Goal: Navigation & Orientation: Find specific page/section

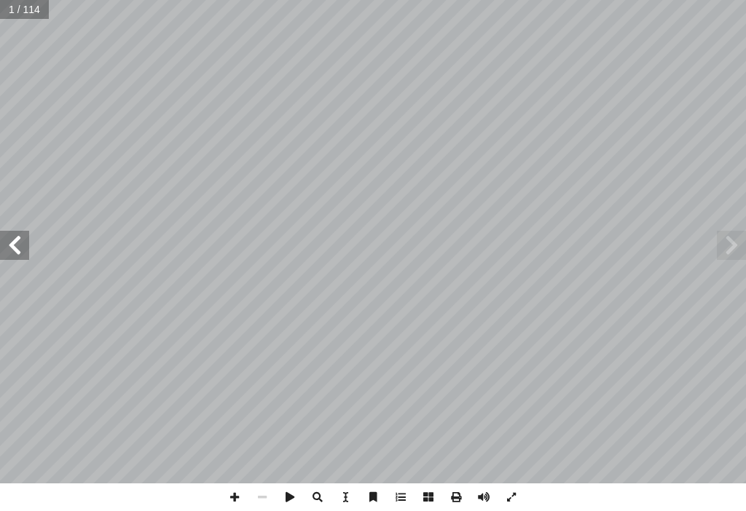
click at [12, 242] on span at bounding box center [14, 245] width 29 height 29
click at [27, 237] on span at bounding box center [14, 245] width 29 height 29
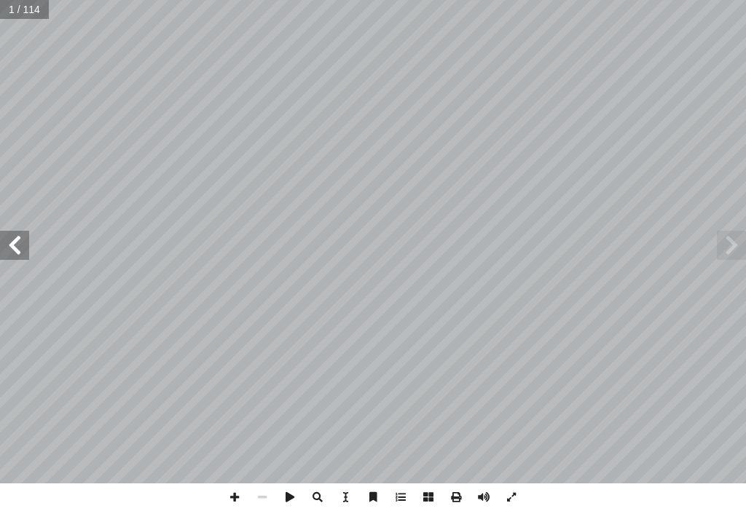
click at [27, 237] on span at bounding box center [14, 245] width 29 height 29
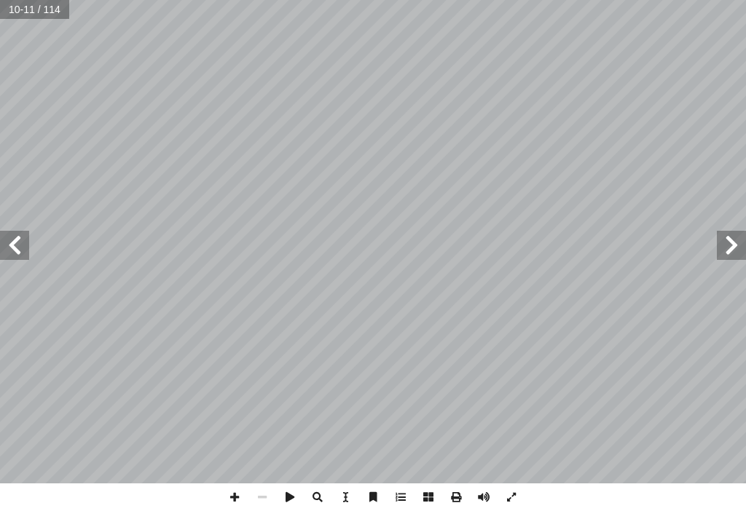
click at [9, 250] on span at bounding box center [14, 245] width 29 height 29
click at [14, 250] on span at bounding box center [14, 245] width 29 height 29
click at [235, 496] on span at bounding box center [235, 498] width 28 height 28
click at [235, 507] on span at bounding box center [235, 498] width 28 height 28
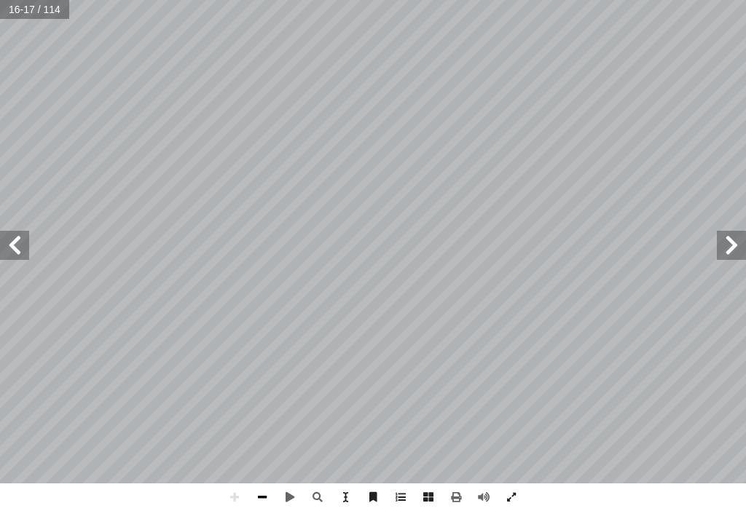
click at [258, 506] on span at bounding box center [262, 498] width 28 height 28
click at [8, 244] on span at bounding box center [14, 245] width 29 height 29
click at [261, 494] on span at bounding box center [262, 498] width 28 height 28
click at [37, 13] on input "text" at bounding box center [34, 9] width 68 height 19
type input "**"
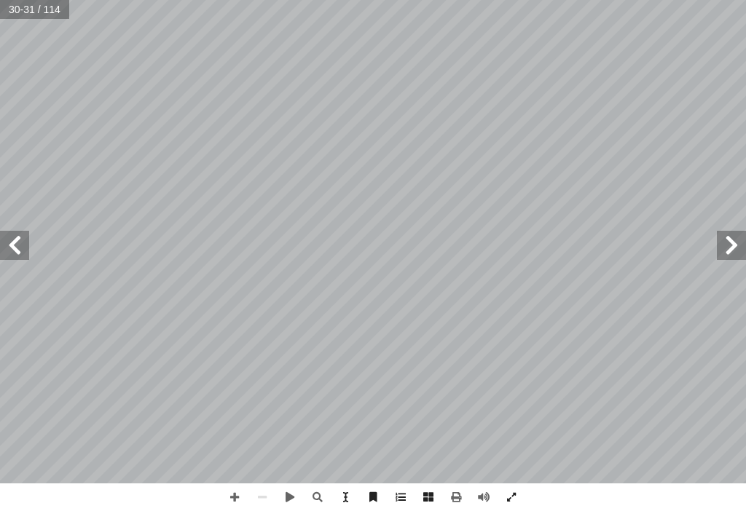
click at [734, 248] on span at bounding box center [731, 245] width 29 height 29
click at [30, 11] on input "text" at bounding box center [34, 9] width 68 height 19
type input "**"
click at [1, 238] on span at bounding box center [14, 245] width 29 height 29
click at [227, 490] on span at bounding box center [235, 498] width 28 height 28
